Goal: Task Accomplishment & Management: Manage account settings

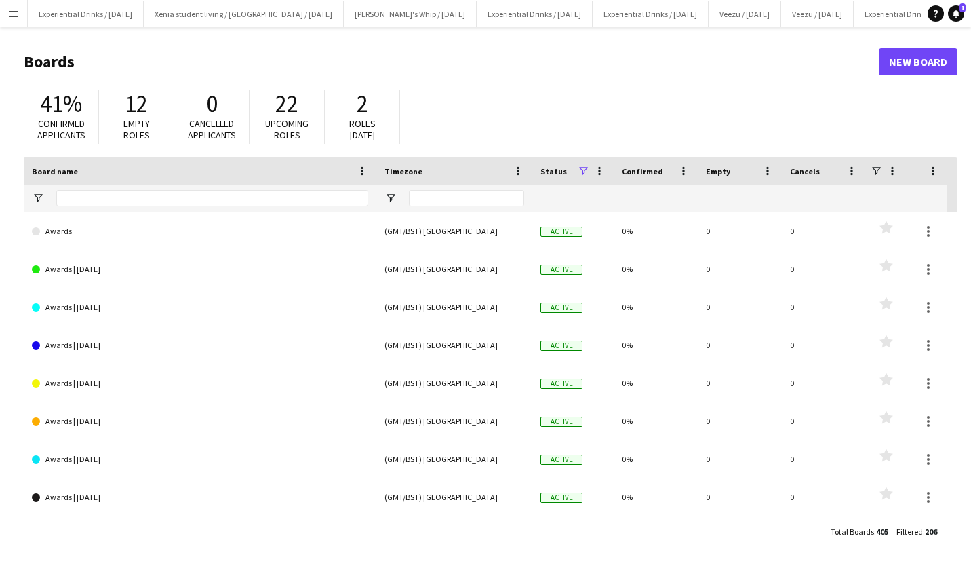
click at [15, 10] on app-icon "Menu" at bounding box center [13, 13] width 11 height 11
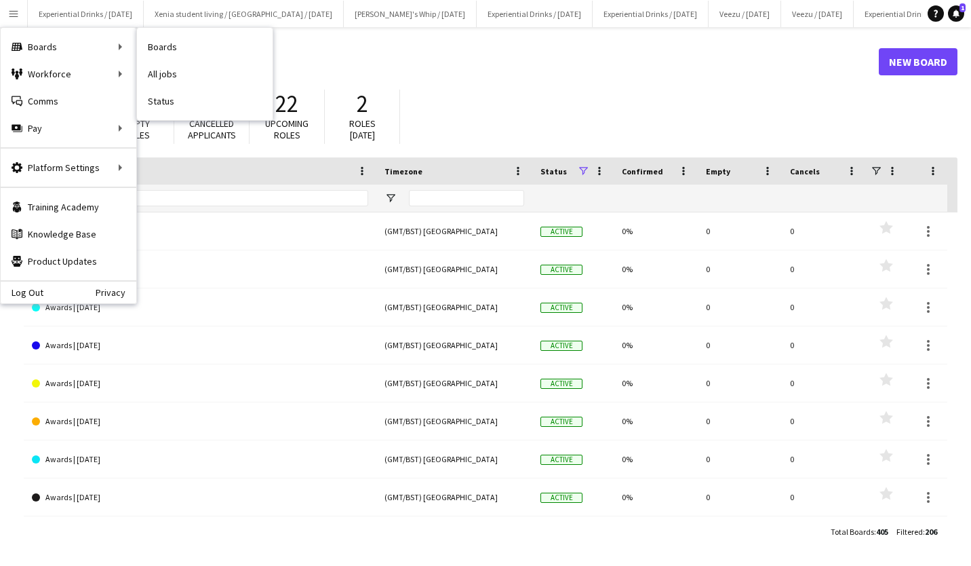
click at [165, 76] on link "All jobs" at bounding box center [205, 73] width 136 height 27
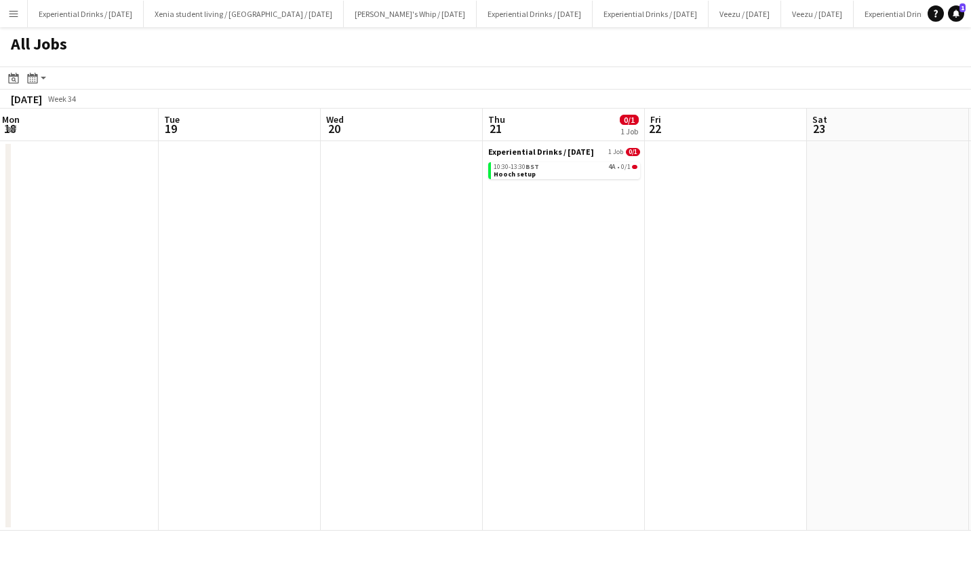
scroll to position [0, 490]
click at [530, 175] on link "10:30-13:30 BST 4A • 0/1 Hooch setup" at bounding box center [565, 170] width 144 height 16
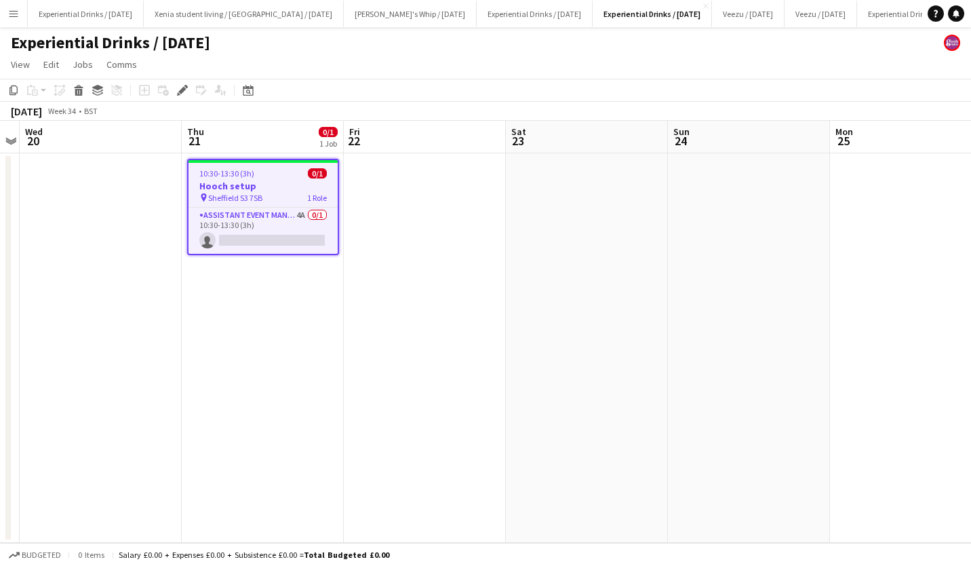
click at [283, 235] on app-card-role "Assistant Event Manager 4A 0/1 10:30-13:30 (3h) single-neutral-actions" at bounding box center [263, 231] width 149 height 46
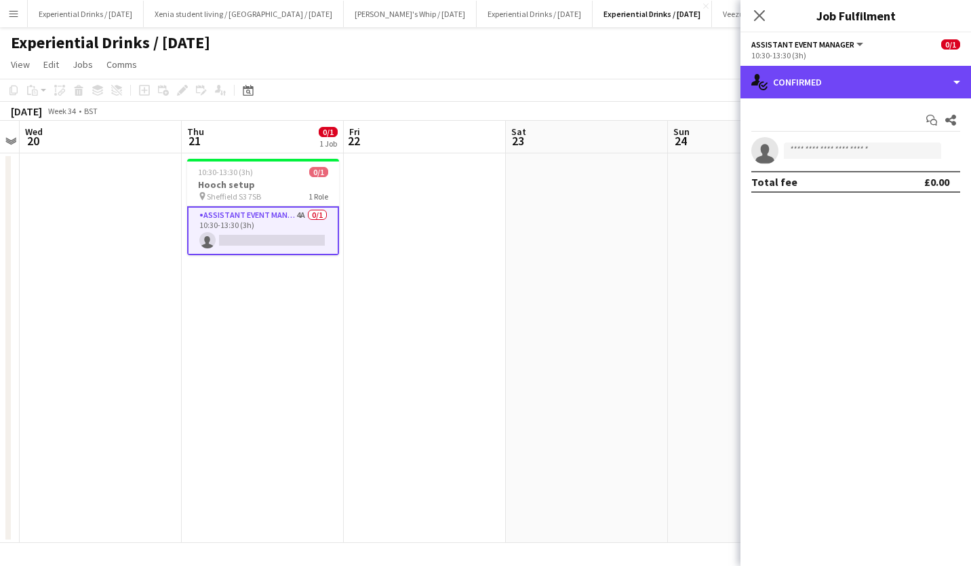
click at [838, 85] on div "single-neutral-actions-check-2 Confirmed" at bounding box center [856, 82] width 231 height 33
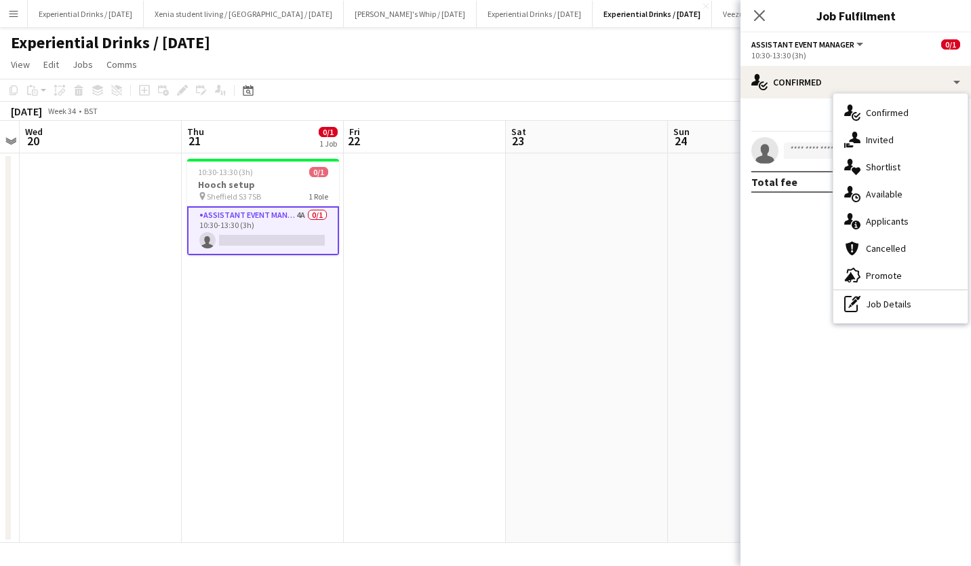
click at [908, 215] on div "single-neutral-actions-information Applicants" at bounding box center [900, 221] width 134 height 27
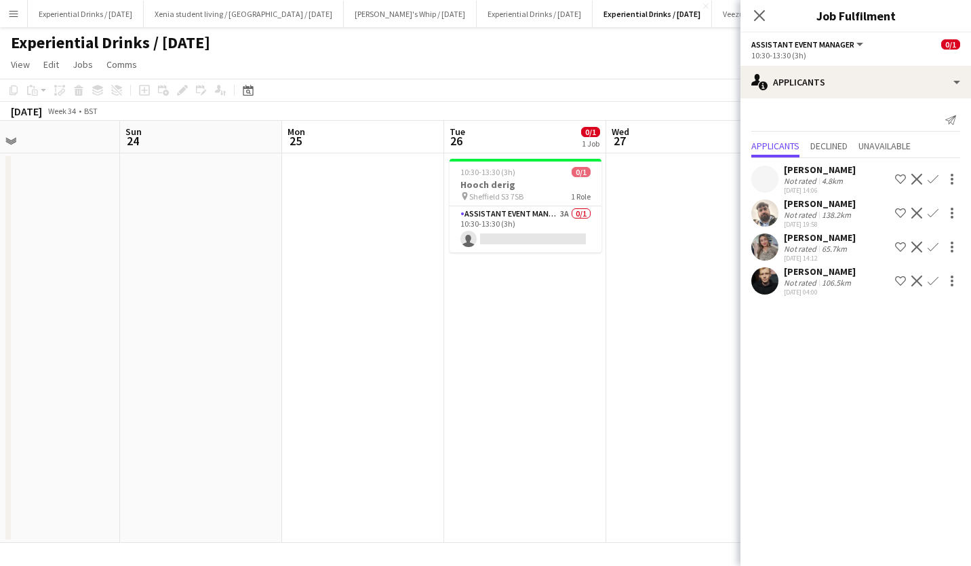
scroll to position [0, 529]
click at [551, 232] on app-card-role "Assistant Event Manager 3A 0/1 10:30-13:30 (3h) single-neutral-actions" at bounding box center [525, 229] width 152 height 46
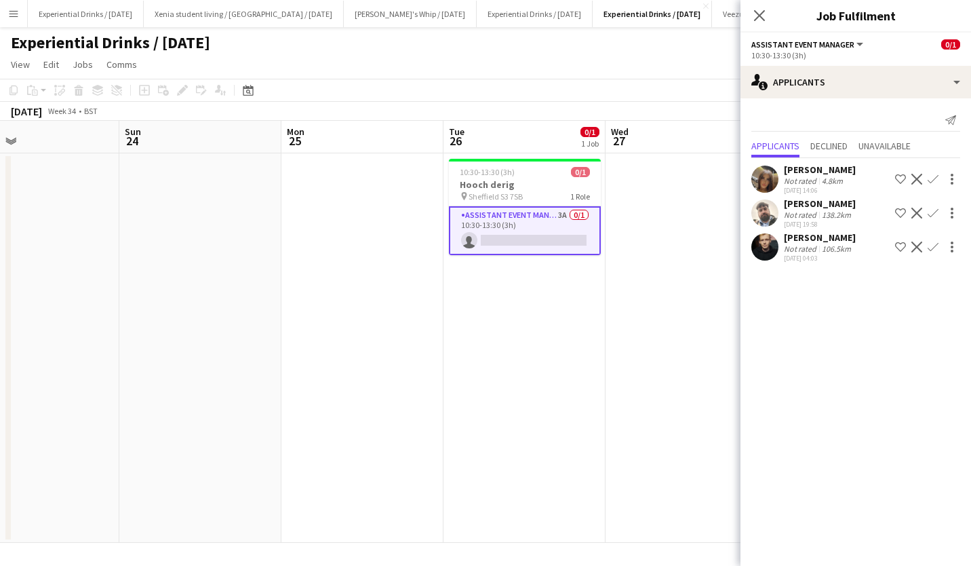
click at [835, 234] on div "Calum Barmby" at bounding box center [820, 237] width 72 height 12
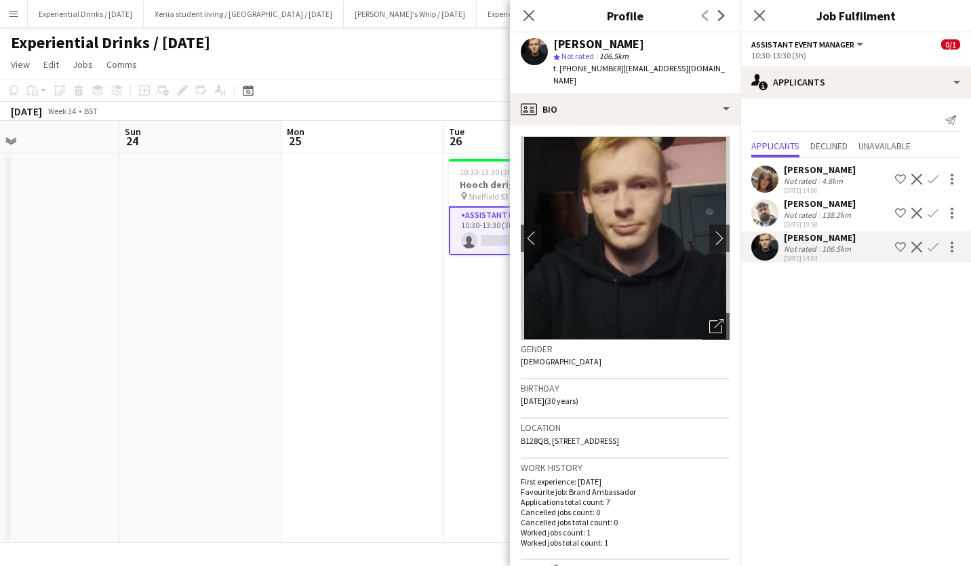
click at [935, 250] on app-icon "Confirm" at bounding box center [933, 246] width 11 height 11
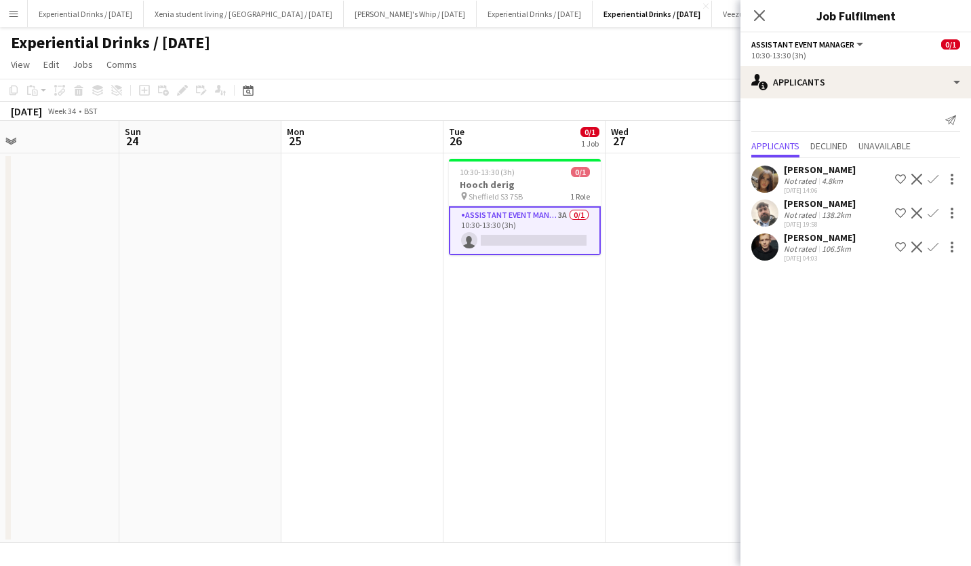
click at [935, 250] on app-icon "Confirm" at bounding box center [933, 246] width 11 height 11
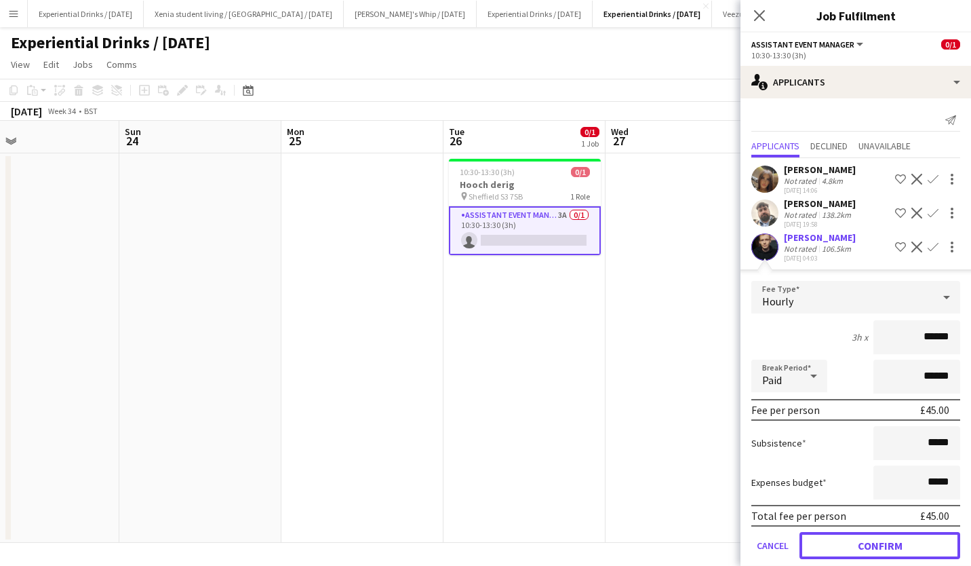
click at [883, 539] on button "Confirm" at bounding box center [880, 545] width 161 height 27
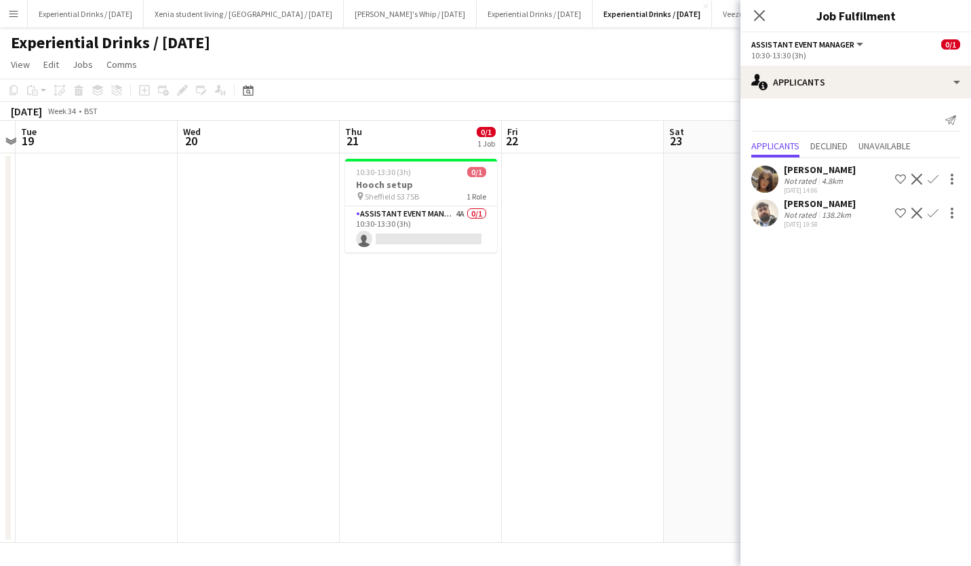
scroll to position [0, 380]
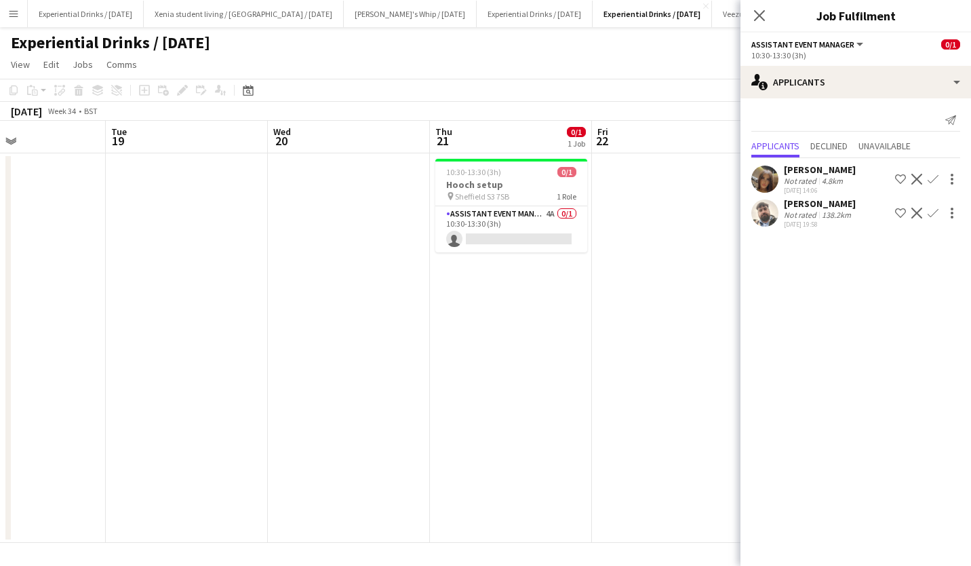
click at [496, 233] on app-card-role "Assistant Event Manager 4A 0/1 10:30-13:30 (3h) single-neutral-actions" at bounding box center [511, 229] width 152 height 46
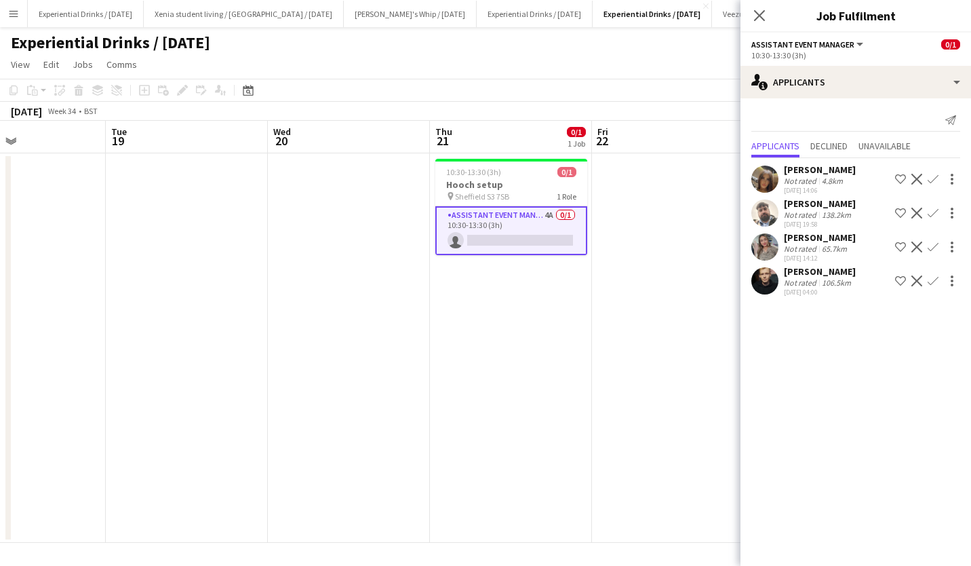
click at [930, 280] on app-icon "Confirm" at bounding box center [933, 280] width 11 height 11
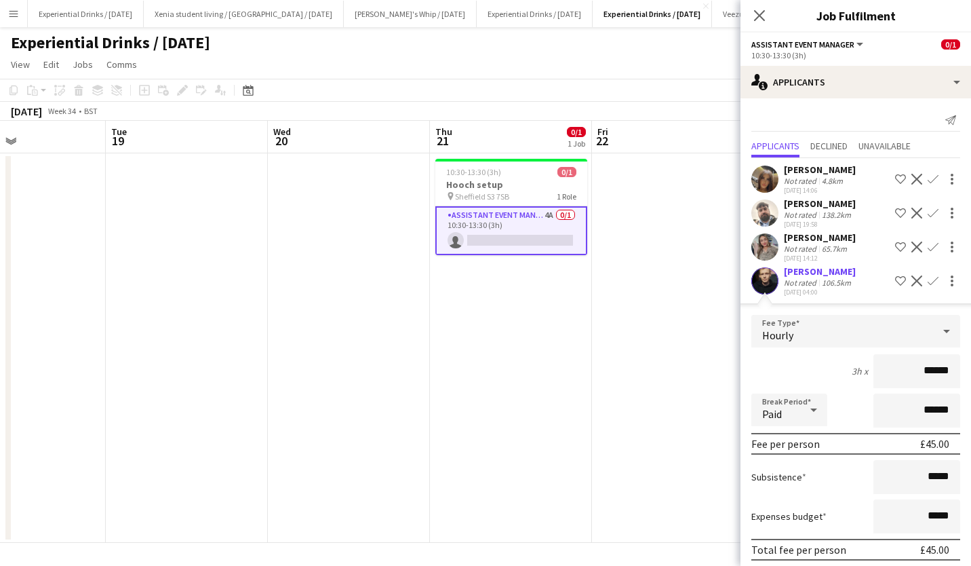
scroll to position [52, 0]
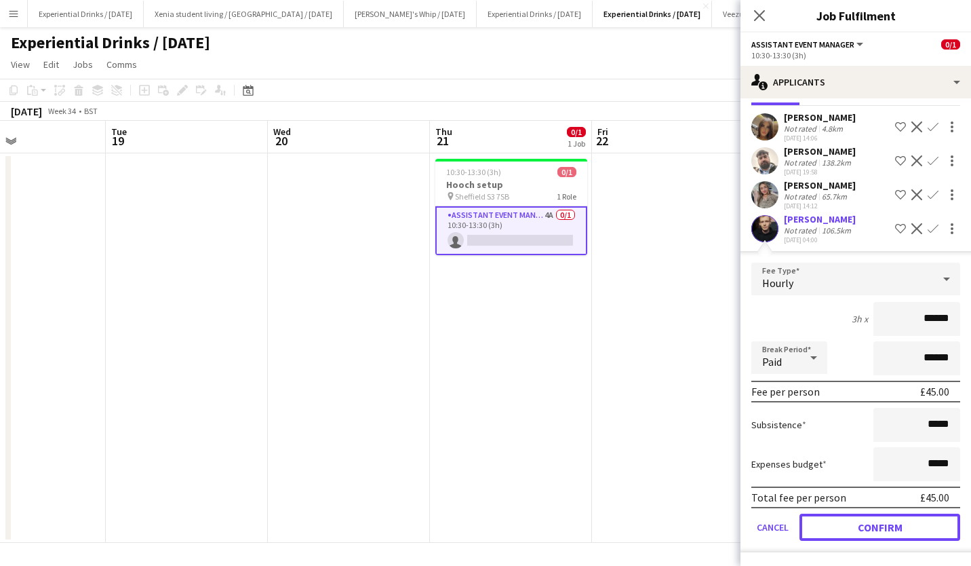
click at [886, 524] on button "Confirm" at bounding box center [880, 526] width 161 height 27
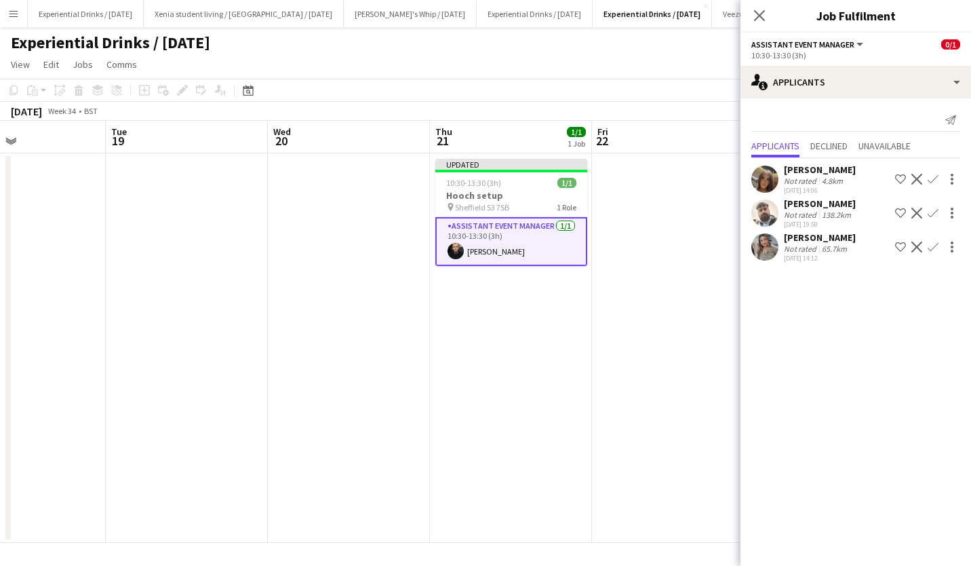
scroll to position [0, 0]
click at [758, 11] on icon "Close pop-in" at bounding box center [759, 15] width 11 height 11
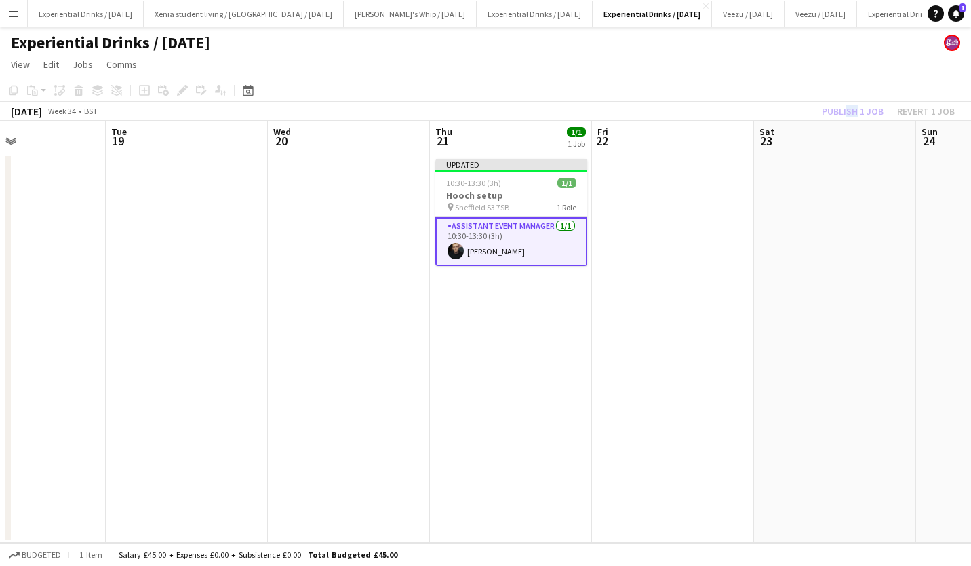
drag, startPoint x: 844, startPoint y: 102, endPoint x: 852, endPoint y: 109, distance: 10.6
click at [852, 109] on div "Publish 1 job Revert 1 job" at bounding box center [888, 111] width 165 height 18
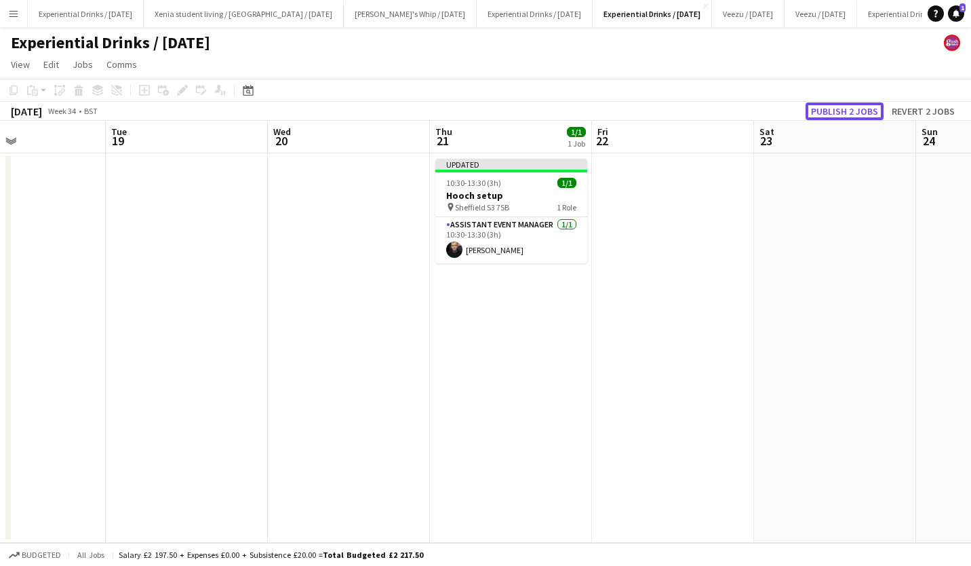
click at [852, 109] on button "Publish 2 jobs" at bounding box center [845, 111] width 78 height 18
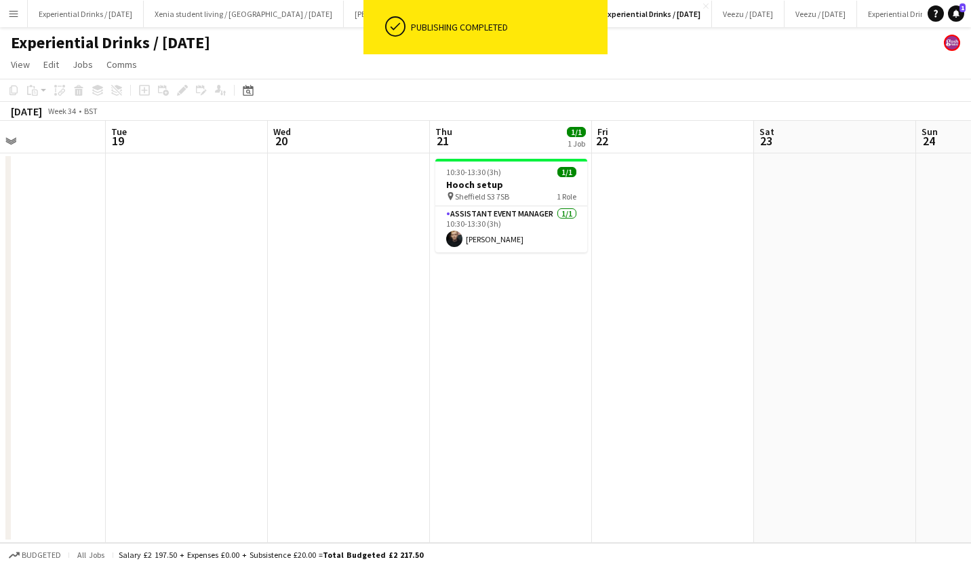
click at [486, 241] on app-card-role "Assistant Event Manager 1/1 10:30-13:30 (3h) Calum Barmby" at bounding box center [511, 229] width 152 height 46
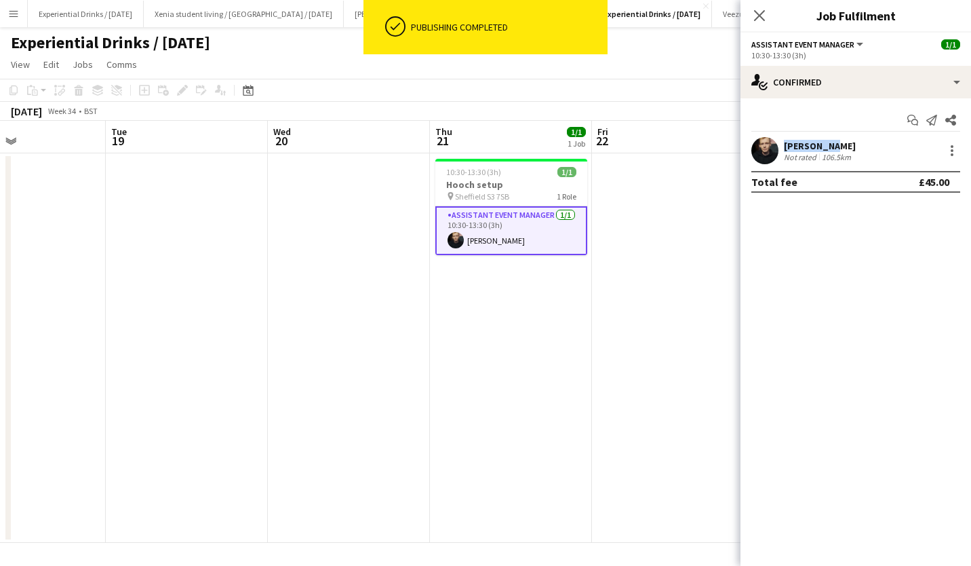
drag, startPoint x: 829, startPoint y: 130, endPoint x: 825, endPoint y: 144, distance: 14.2
click at [825, 144] on div "Start chat Send notification Share Calum Barmby Not rated 106.5km Total fee £45…" at bounding box center [856, 150] width 231 height 105
click at [825, 144] on div "Calum Barmby" at bounding box center [820, 146] width 72 height 12
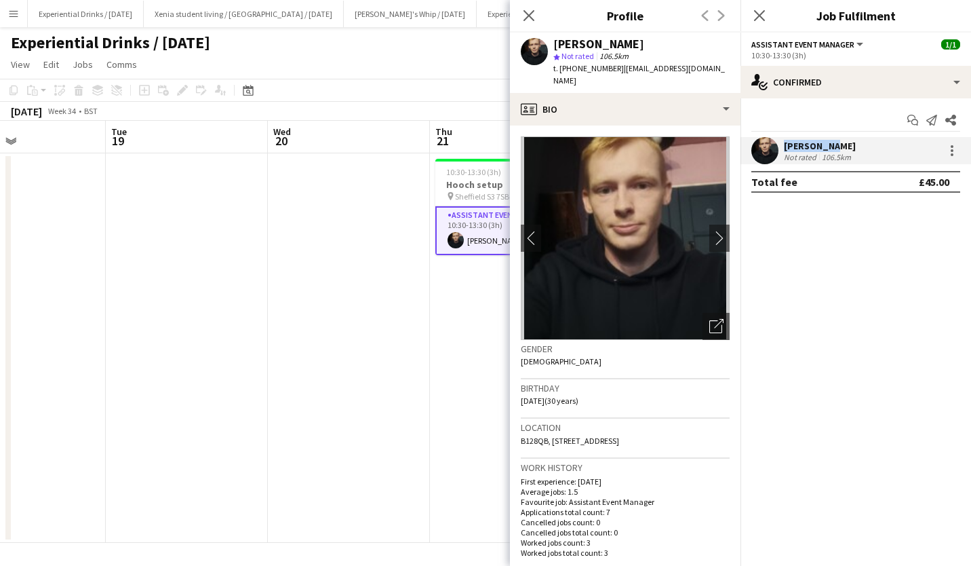
click at [760, 20] on icon "Close pop-in" at bounding box center [759, 15] width 11 height 11
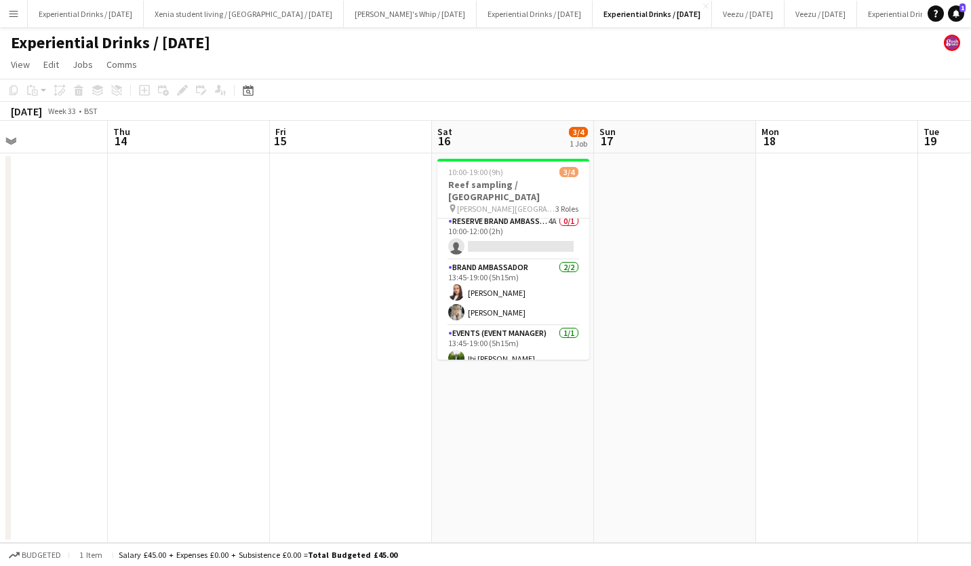
scroll to position [0, 401]
